Goal: Download file/media

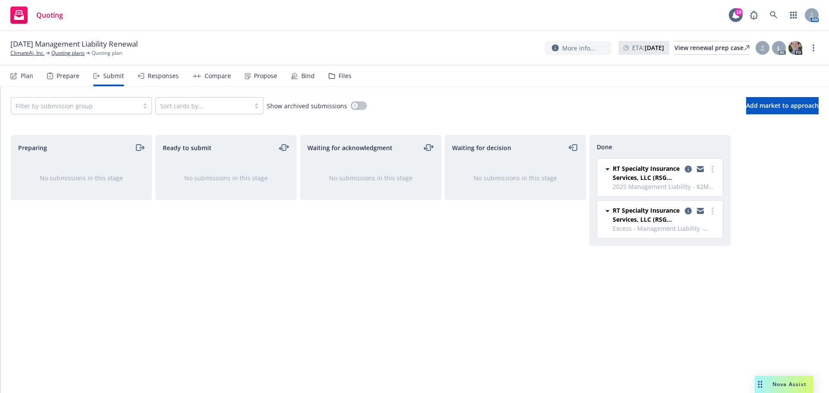
click at [687, 165] on link "copy logging email" at bounding box center [688, 169] width 10 height 10
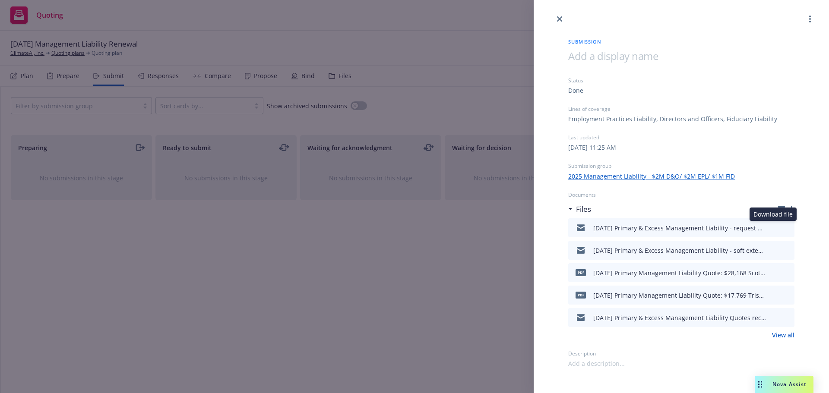
click at [774, 226] on icon "download file" at bounding box center [772, 227] width 7 height 7
drag, startPoint x: 561, startPoint y: 16, endPoint x: 555, endPoint y: 19, distance: 7.3
click at [561, 16] on link "close" at bounding box center [560, 19] width 10 height 10
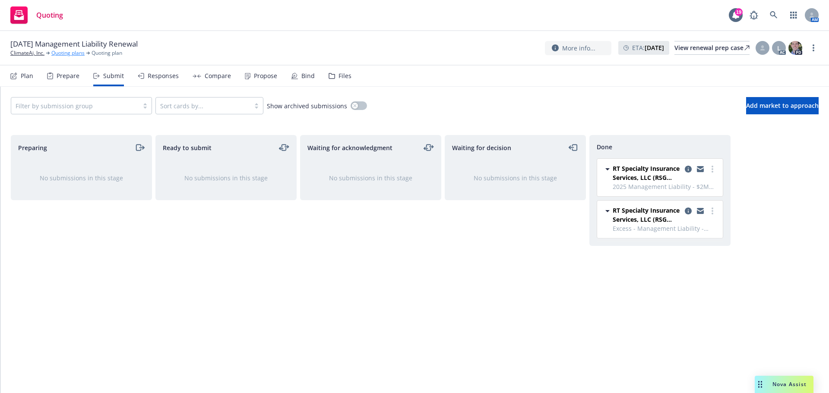
click at [70, 54] on link "Quoting plans" at bounding box center [67, 53] width 33 height 8
